Goal: Task Accomplishment & Management: Complete application form

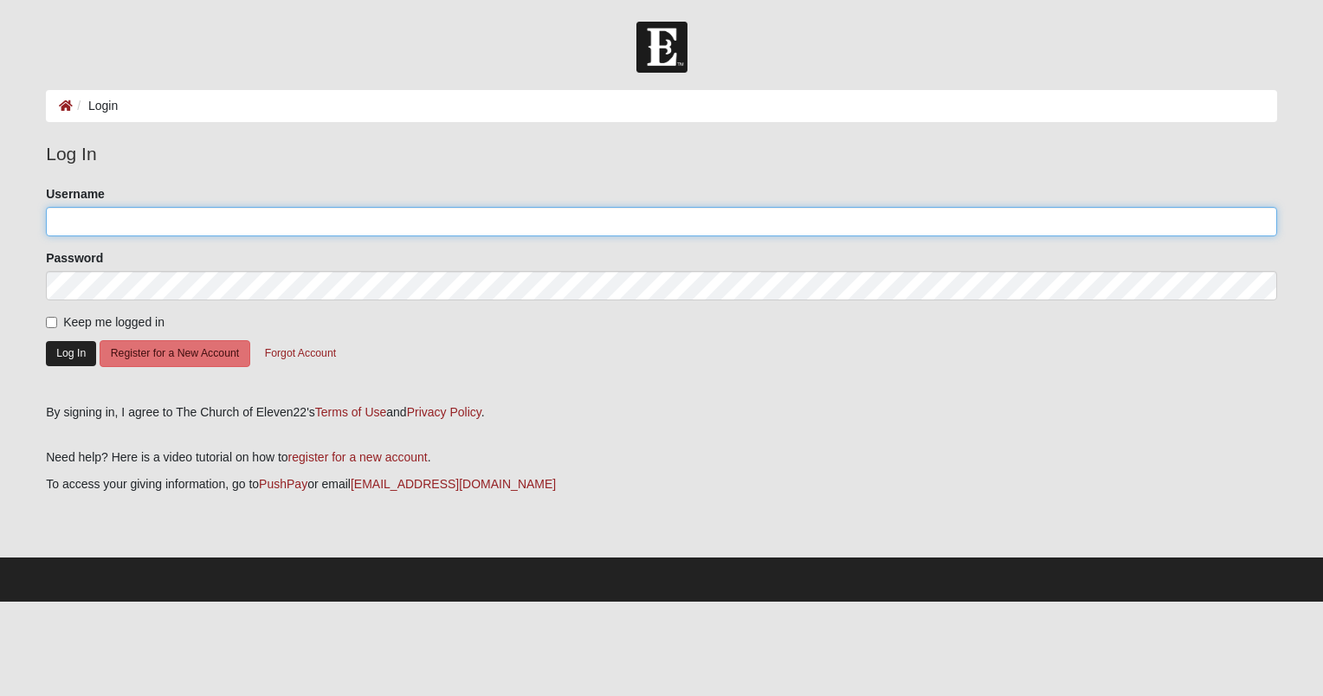
type input "LindaLindenmoyer"
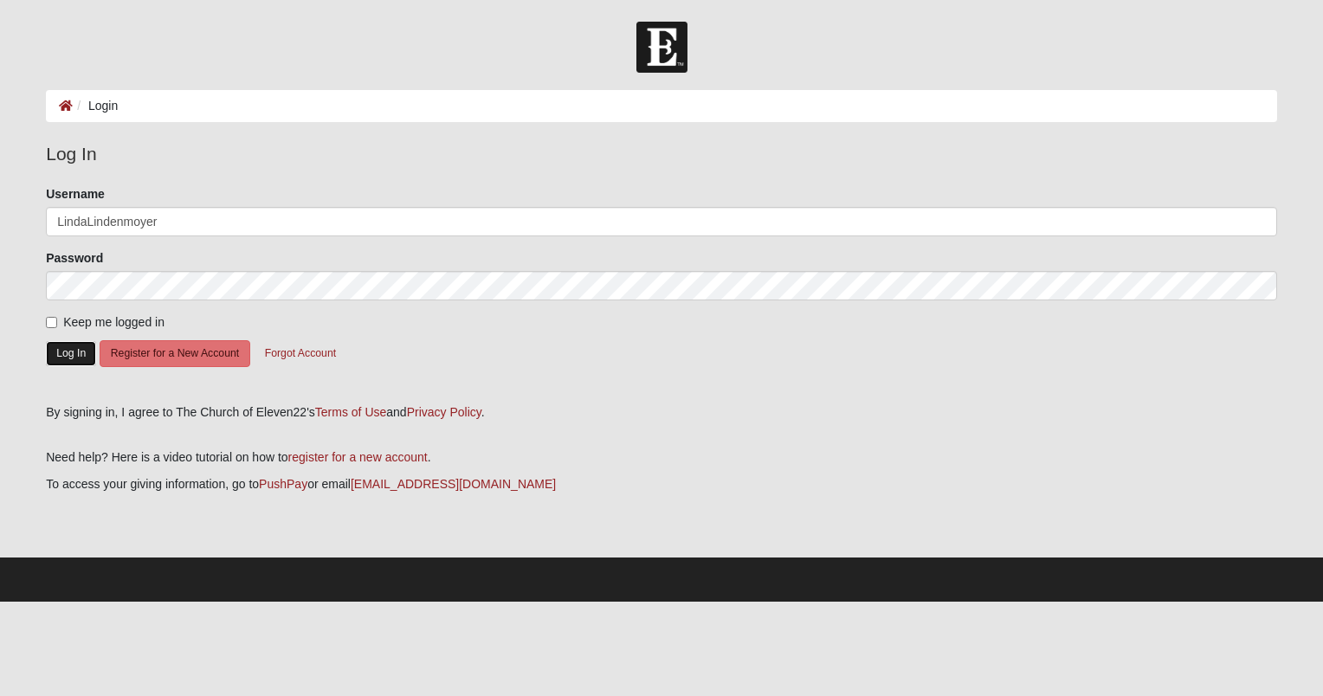
click at [75, 352] on button "Log In" at bounding box center [71, 353] width 50 height 25
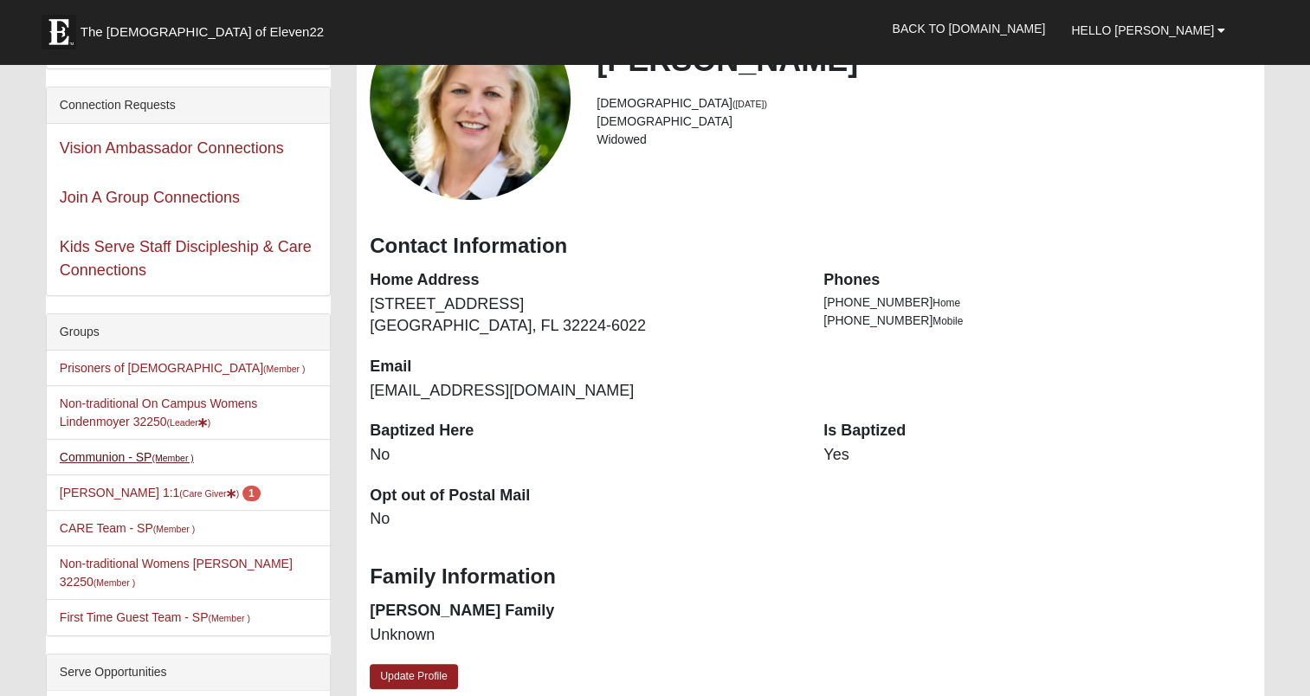
scroll to position [173, 0]
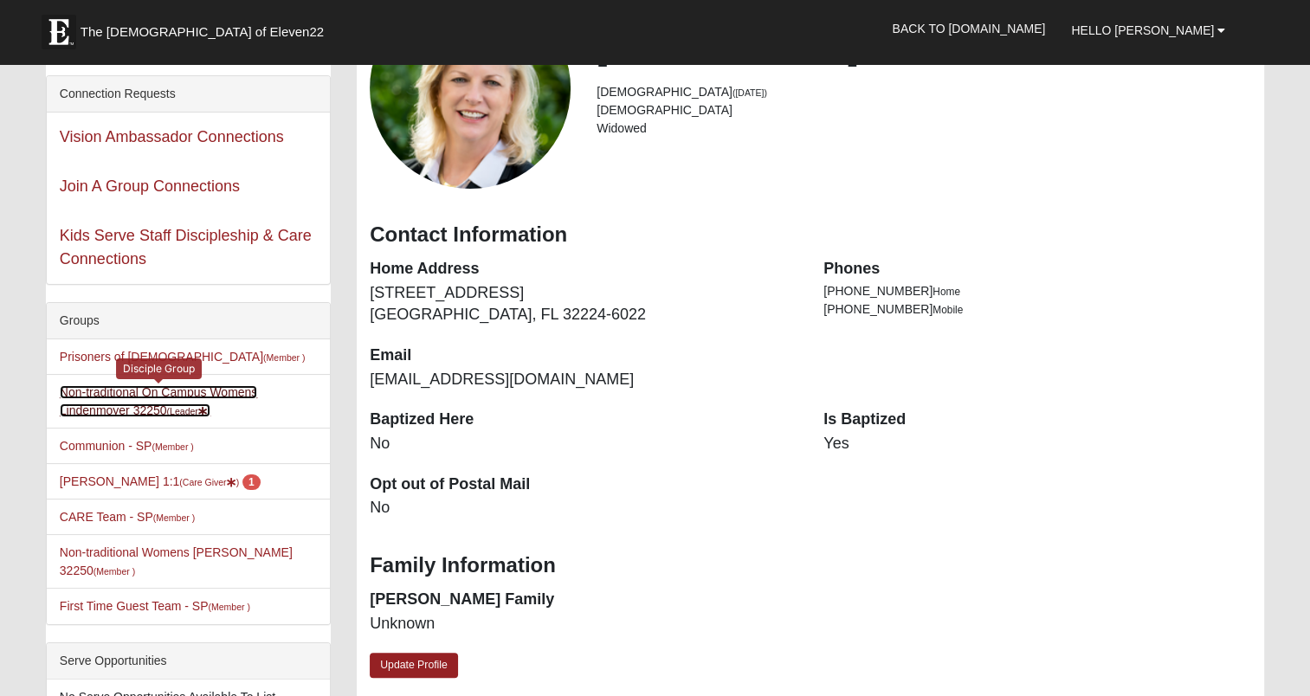
click at [123, 397] on link "Non-traditional On Campus Womens Lindenmoyer 32250 (Leader )" at bounding box center [159, 401] width 198 height 32
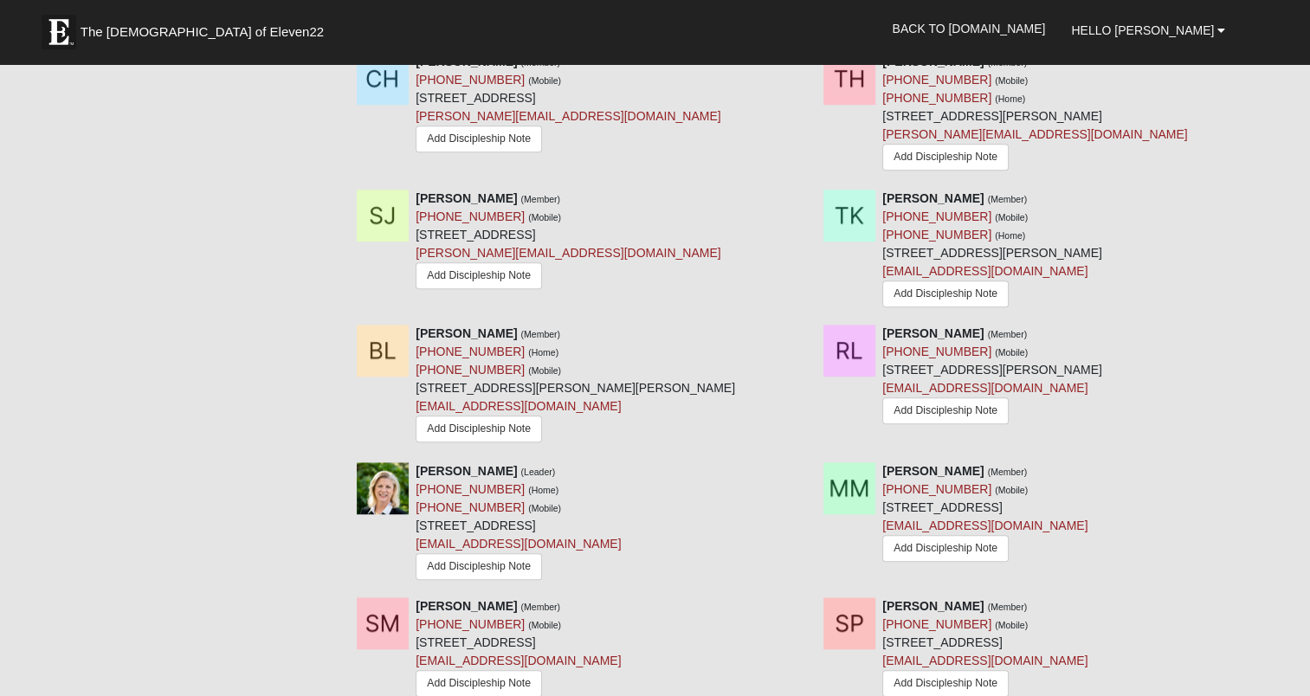
scroll to position [1732, 0]
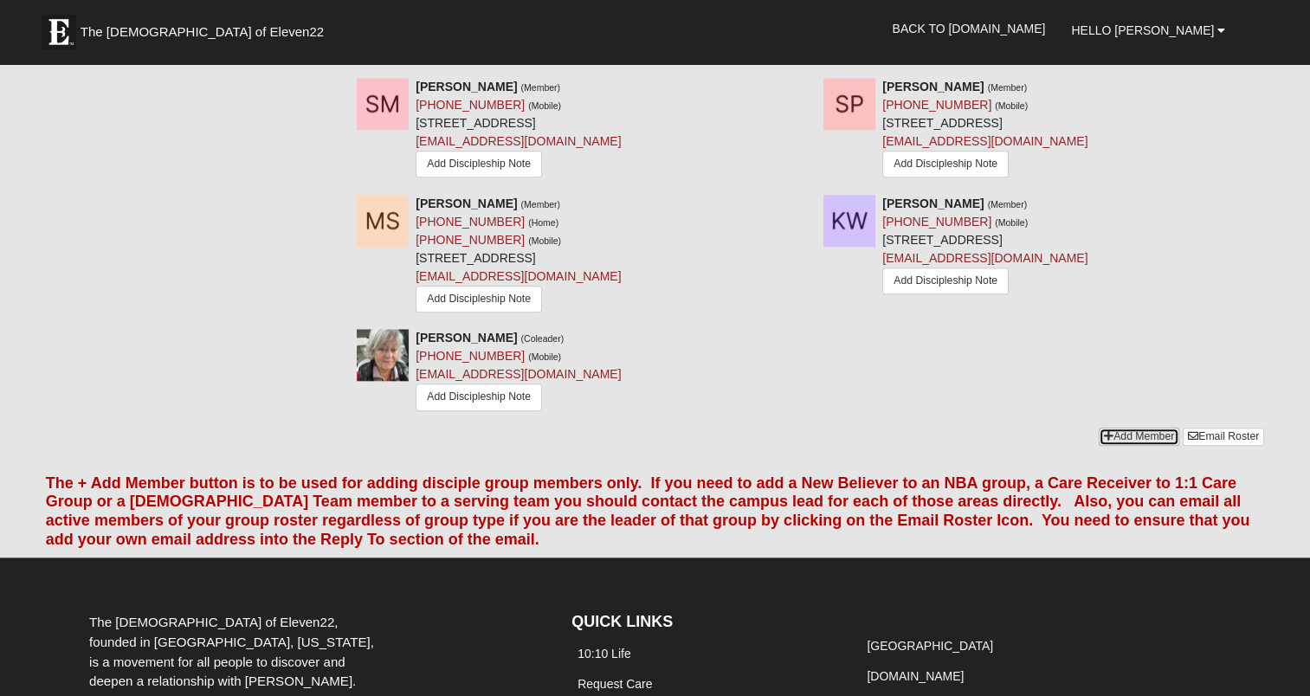
click at [1141, 436] on link "Add Member" at bounding box center [1139, 437] width 81 height 18
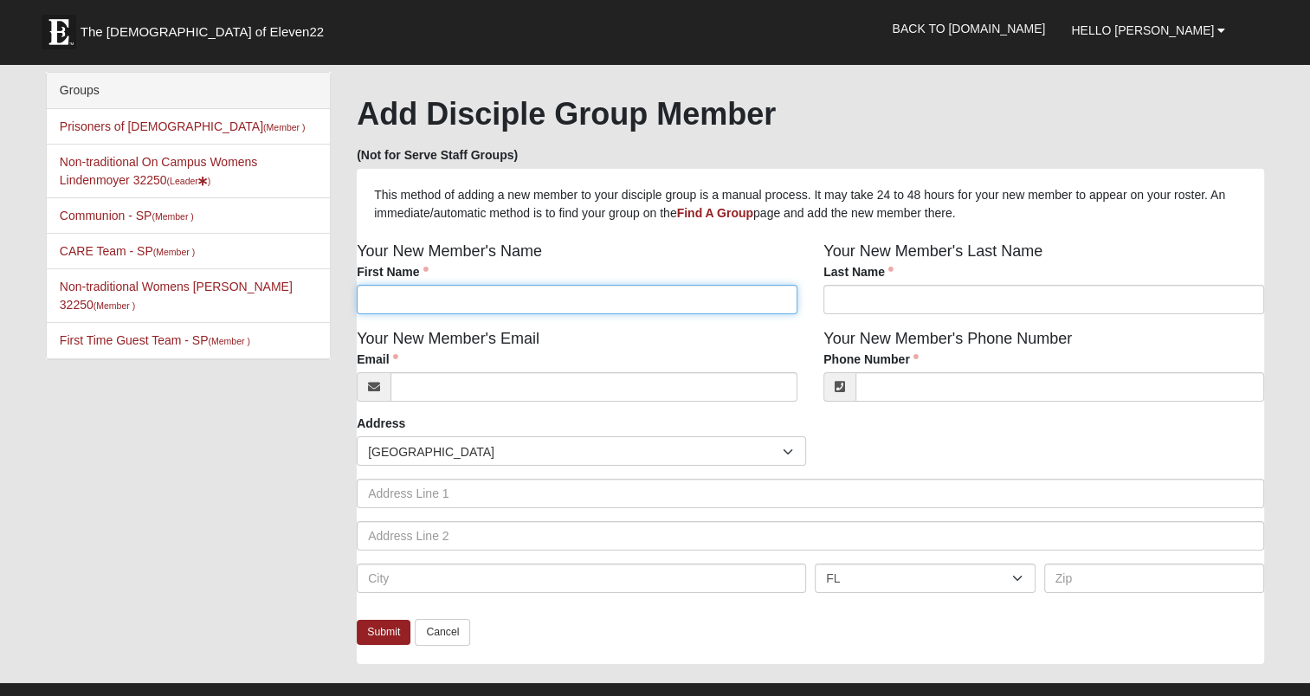
click at [433, 302] on input "First Name" at bounding box center [577, 299] width 441 height 29
click at [519, 300] on input "First Name" at bounding box center [577, 299] width 441 height 29
type input "Cindy"
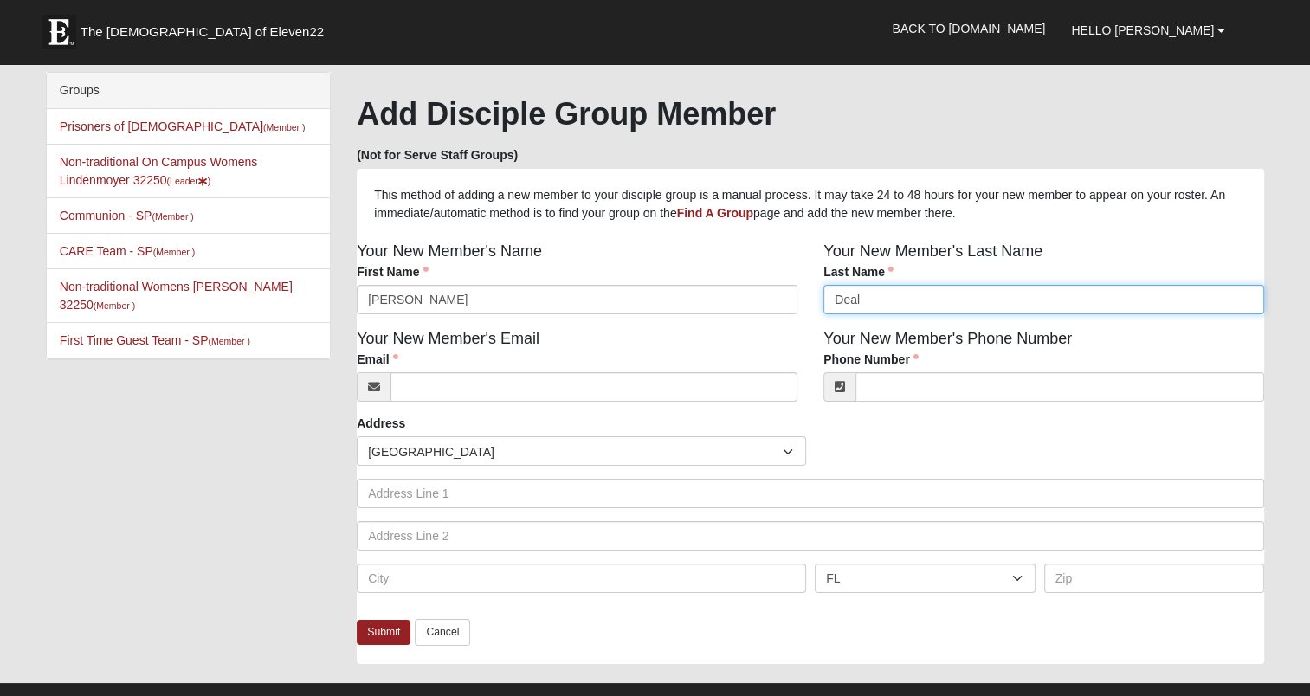
type input "Deal"
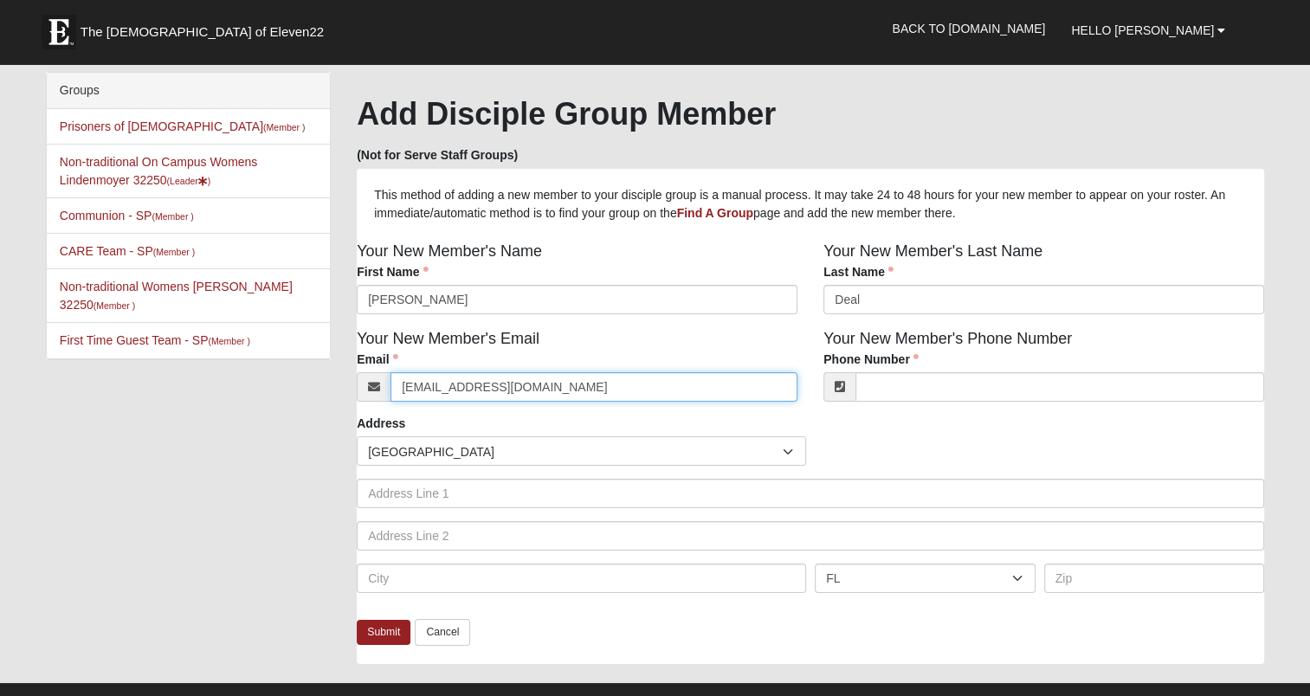
type input "cfdeal@yahoo.com"
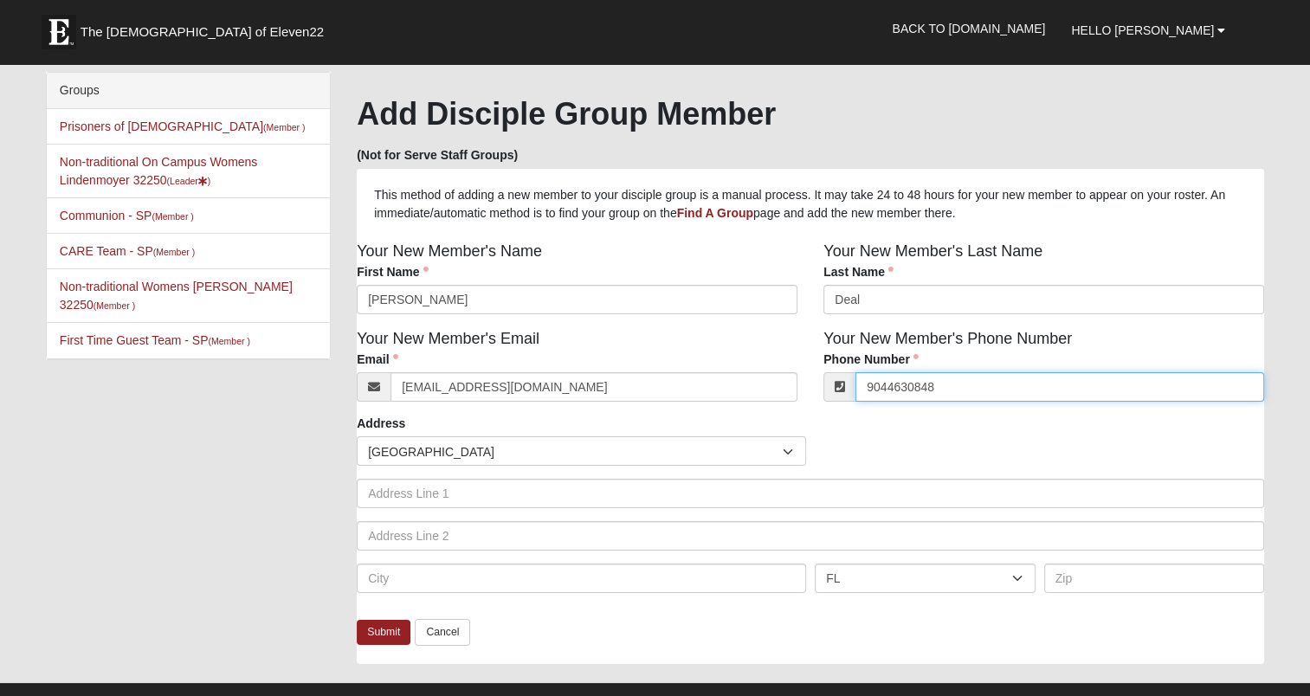
scroll to position [173, 0]
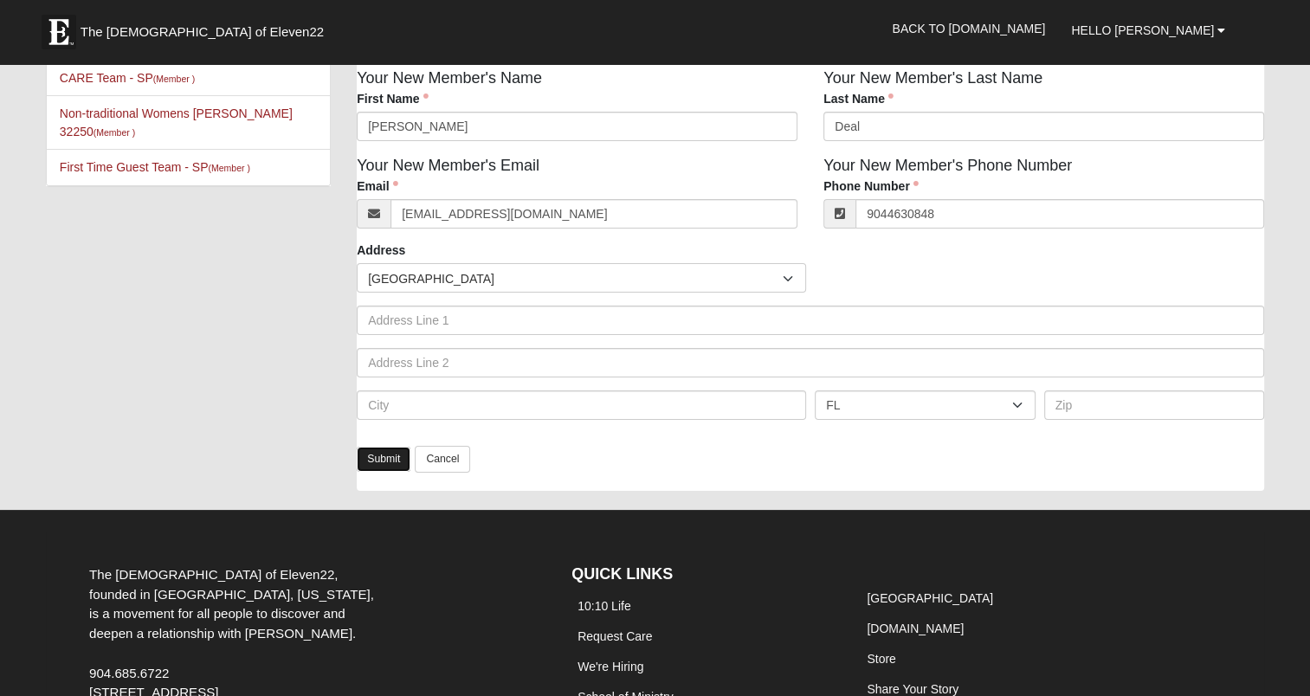
type input "(904) 463-0848"
click at [372, 459] on link "Submit" at bounding box center [384, 459] width 54 height 25
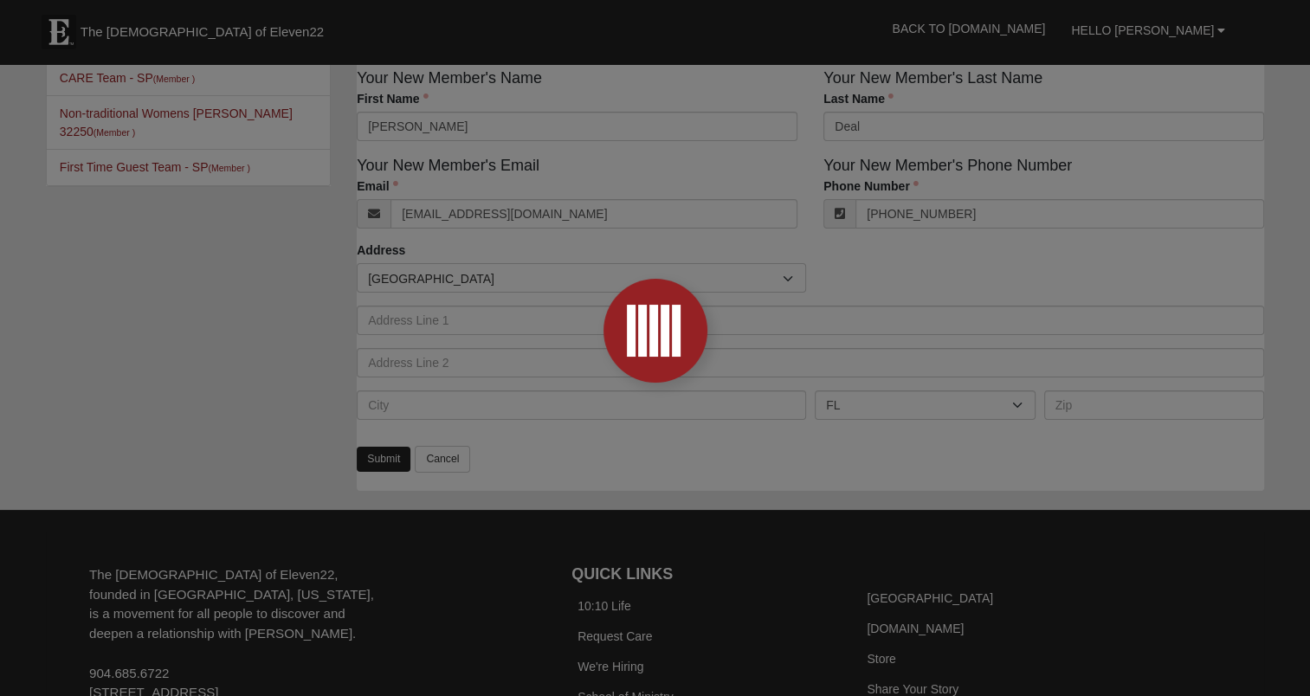
scroll to position [11, 0]
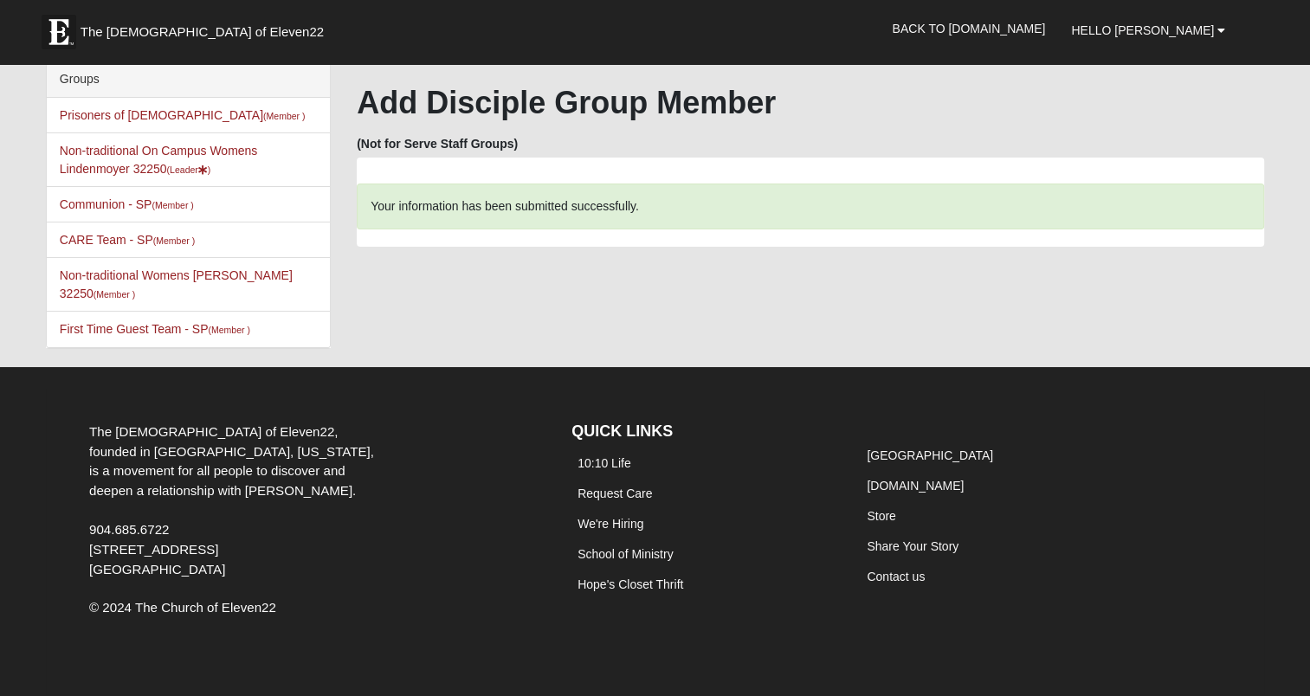
click at [136, 158] on li "Non-traditional On Campus Womens Lindenmoyer 32250 (Leader ) Disciple Group" at bounding box center [188, 159] width 283 height 55
click at [139, 149] on link "Non-traditional On Campus Womens Lindenmoyer 32250 (Leader )" at bounding box center [159, 160] width 198 height 32
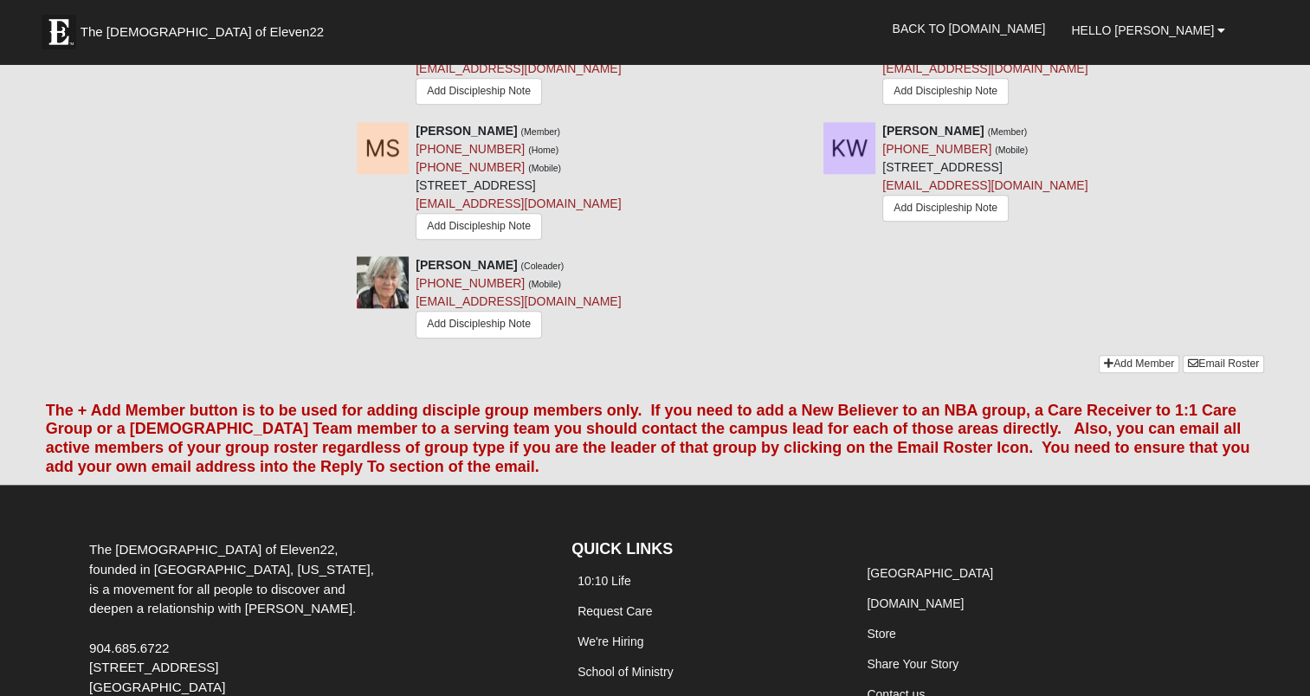
scroll to position [1946, 0]
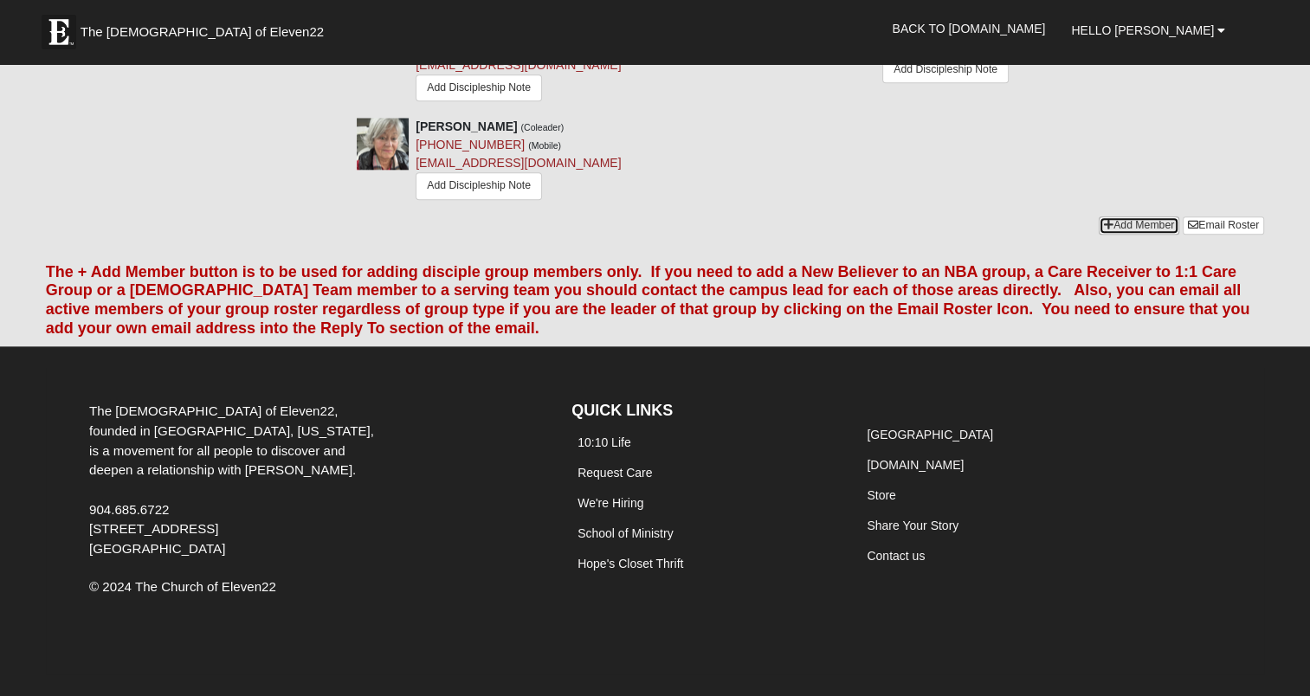
click at [1133, 220] on link "Add Member" at bounding box center [1139, 225] width 81 height 18
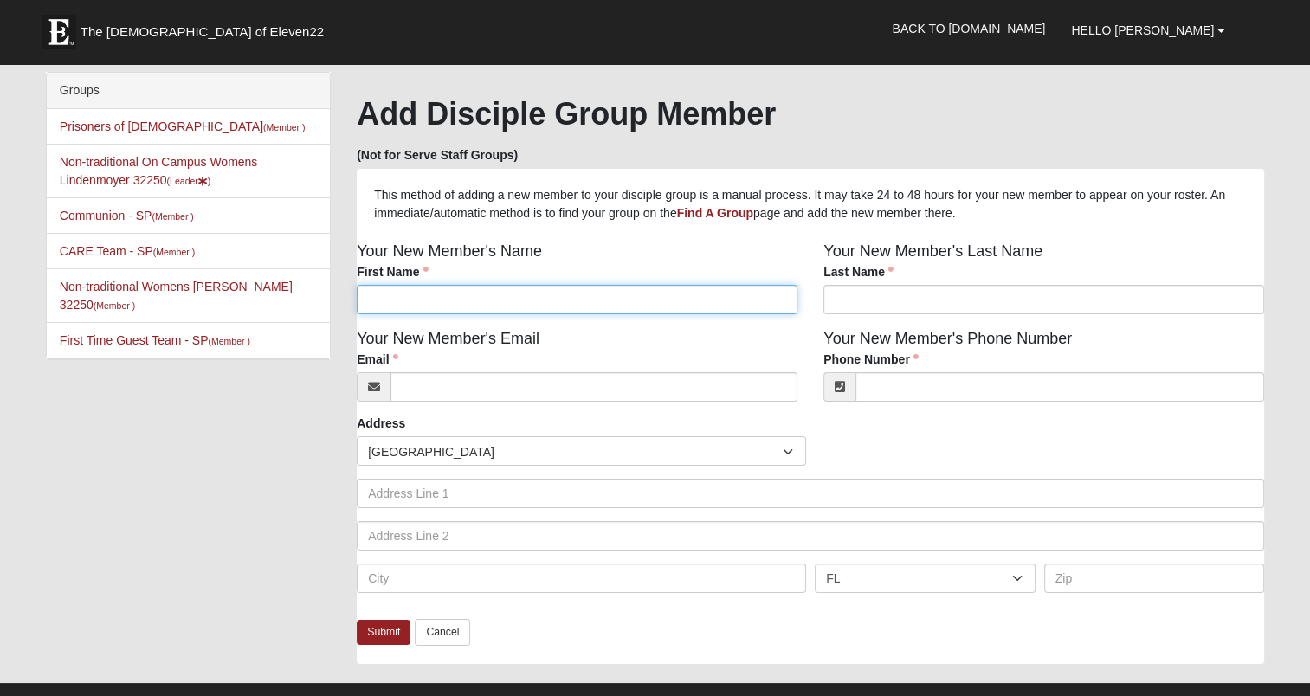
click at [765, 303] on input "First Name" at bounding box center [577, 299] width 441 height 29
type input "[PERSON_NAME]"
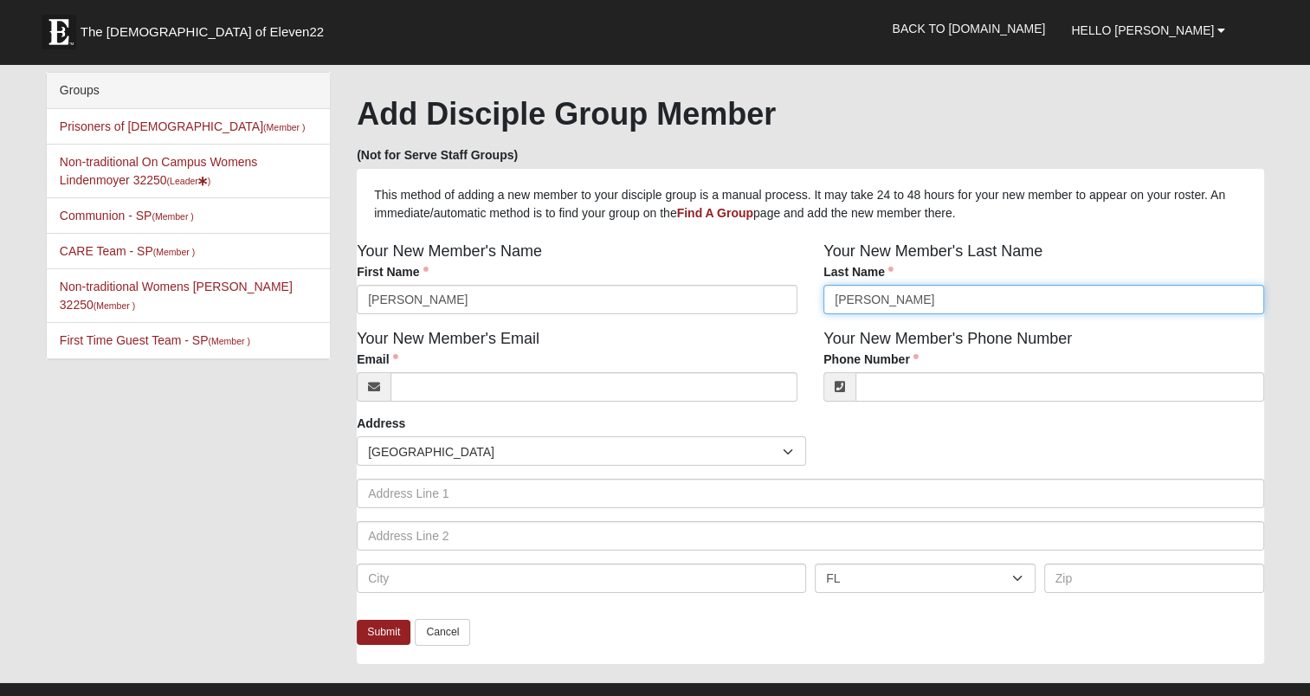
type input "[PERSON_NAME]"
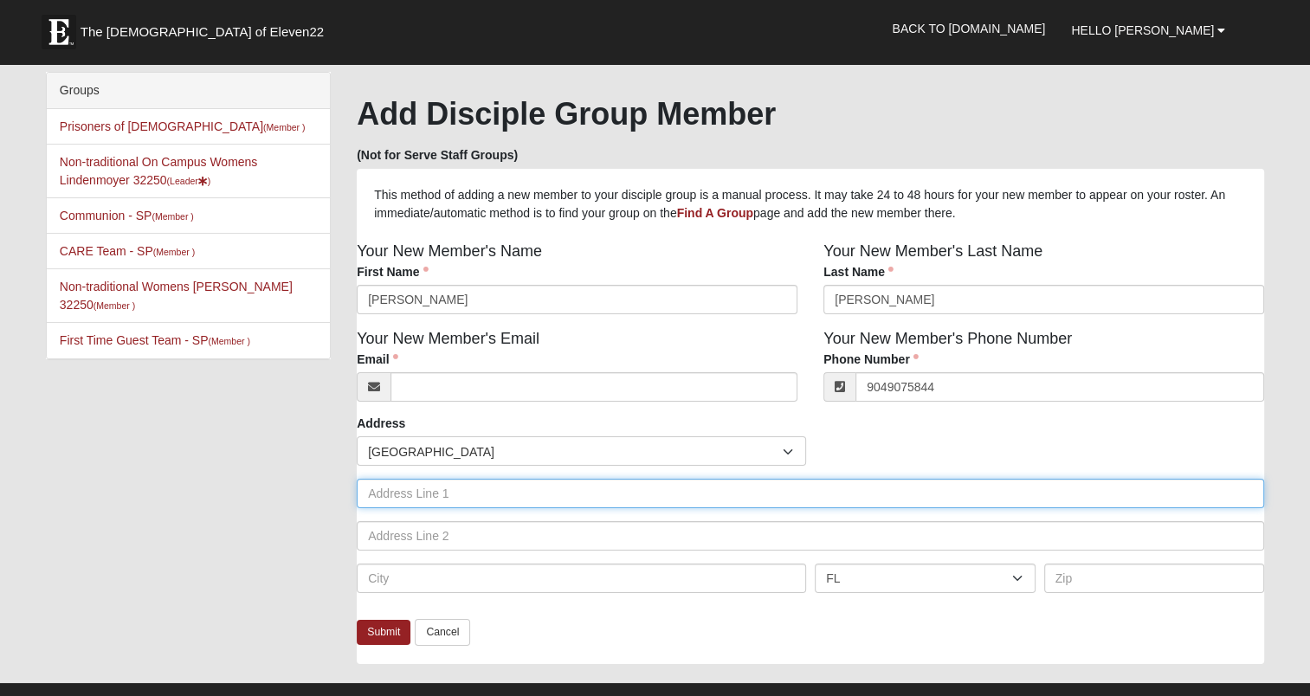
type input "[PHONE_NUMBER]"
click at [628, 500] on input "text" at bounding box center [810, 493] width 907 height 29
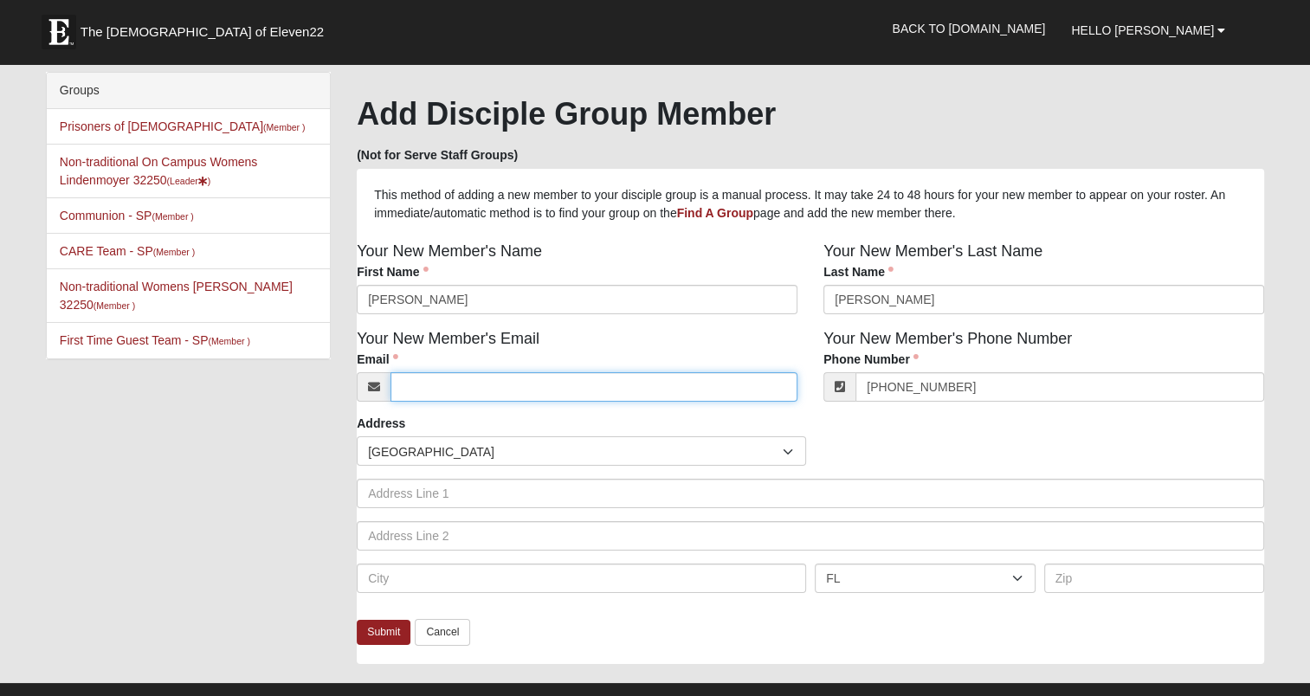
click at [583, 391] on input "Email" at bounding box center [594, 386] width 407 height 29
click at [487, 397] on input "Email" at bounding box center [594, 386] width 407 height 29
click at [466, 384] on input "Email" at bounding box center [594, 386] width 407 height 29
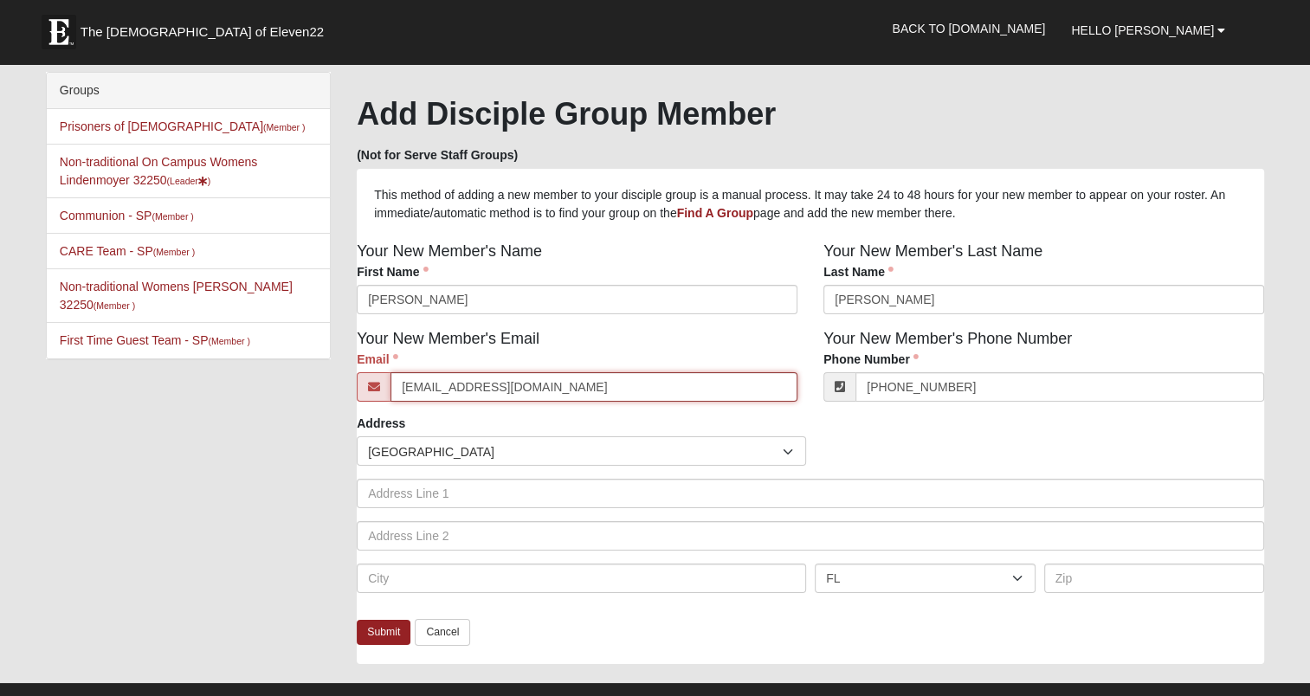
type input "[EMAIL_ADDRESS][DOMAIN_NAME]"
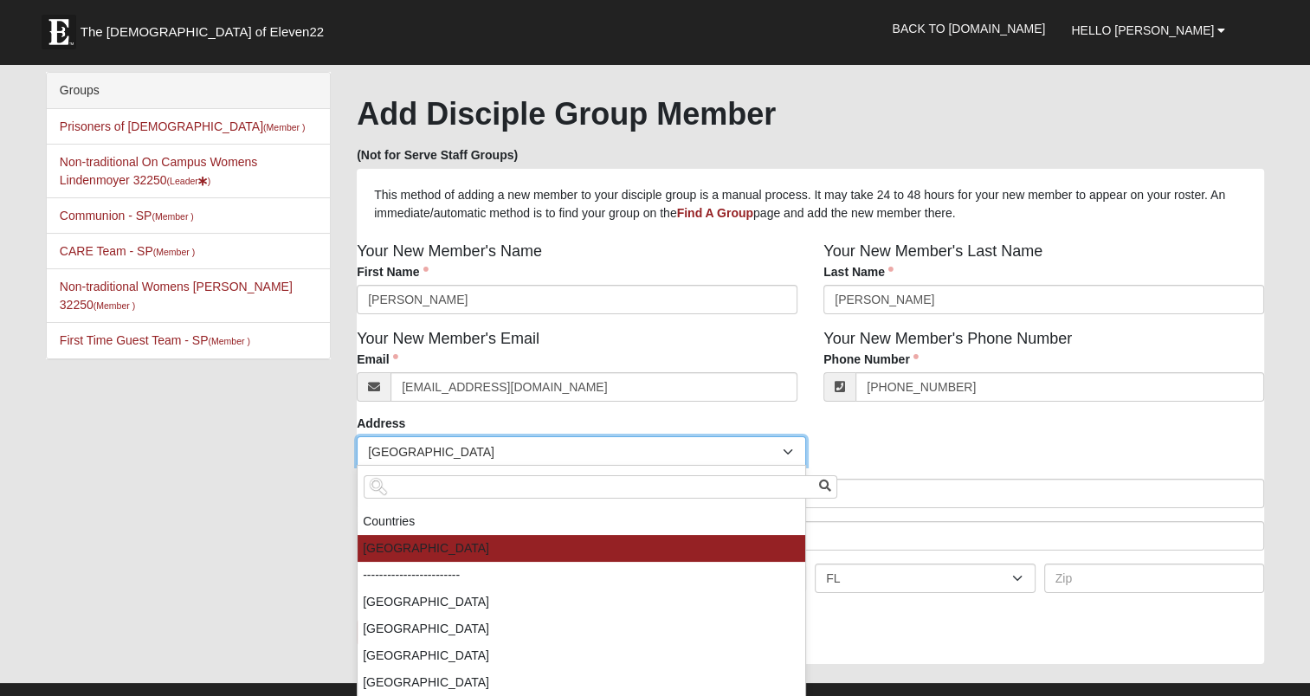
click at [630, 459] on span "[GEOGRAPHIC_DATA]" at bounding box center [575, 451] width 415 height 29
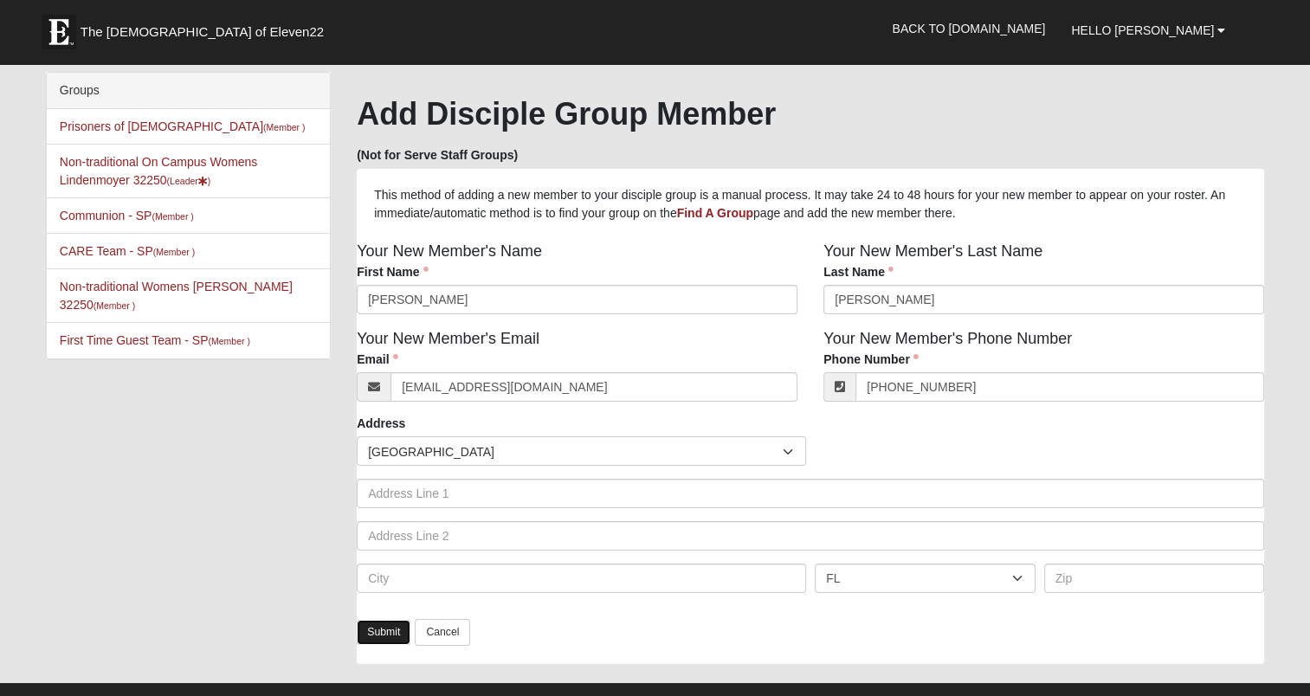
click at [381, 630] on link "Submit" at bounding box center [384, 632] width 54 height 25
